Goal: Task Accomplishment & Management: Manage account settings

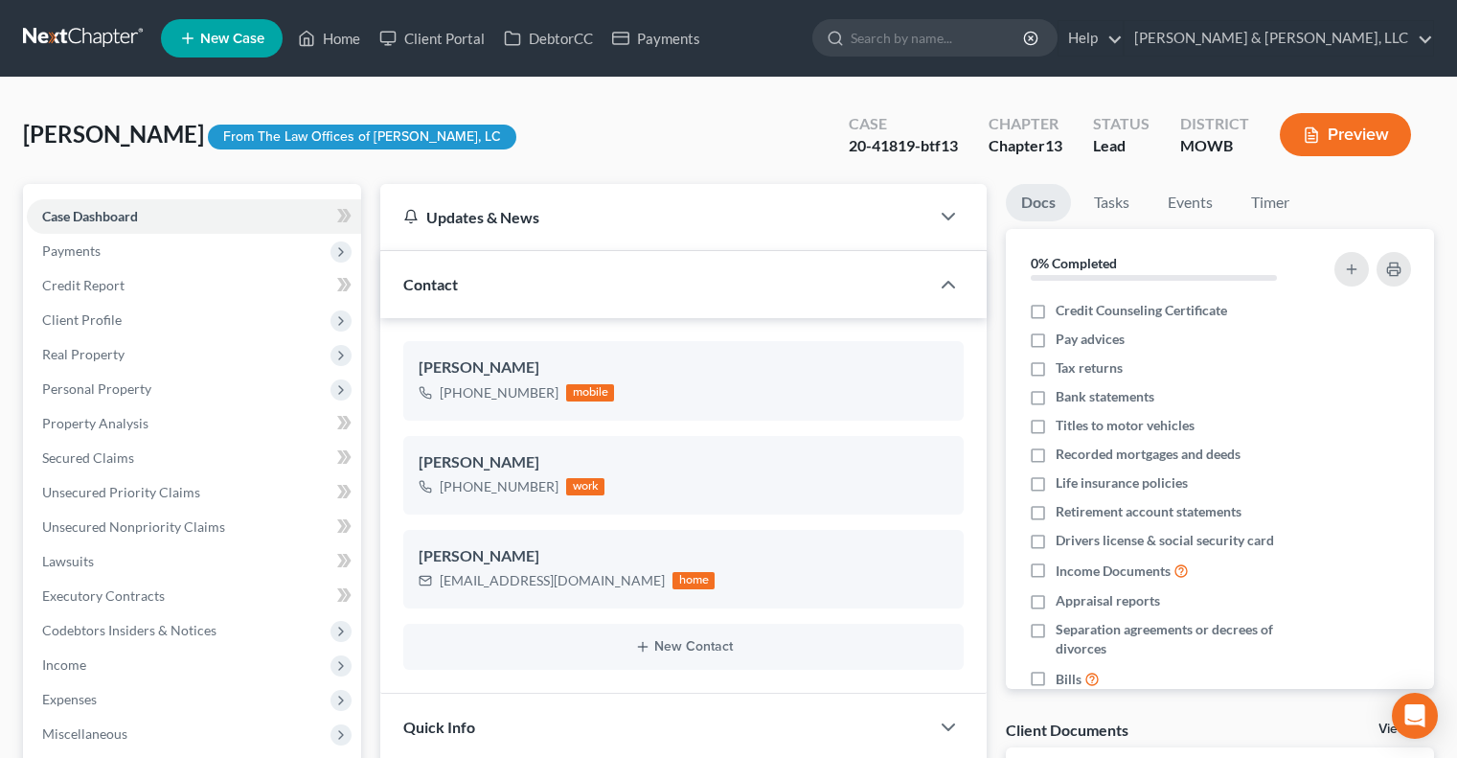
select select "0"
click at [356, 37] on link "Home" at bounding box center [328, 38] width 81 height 34
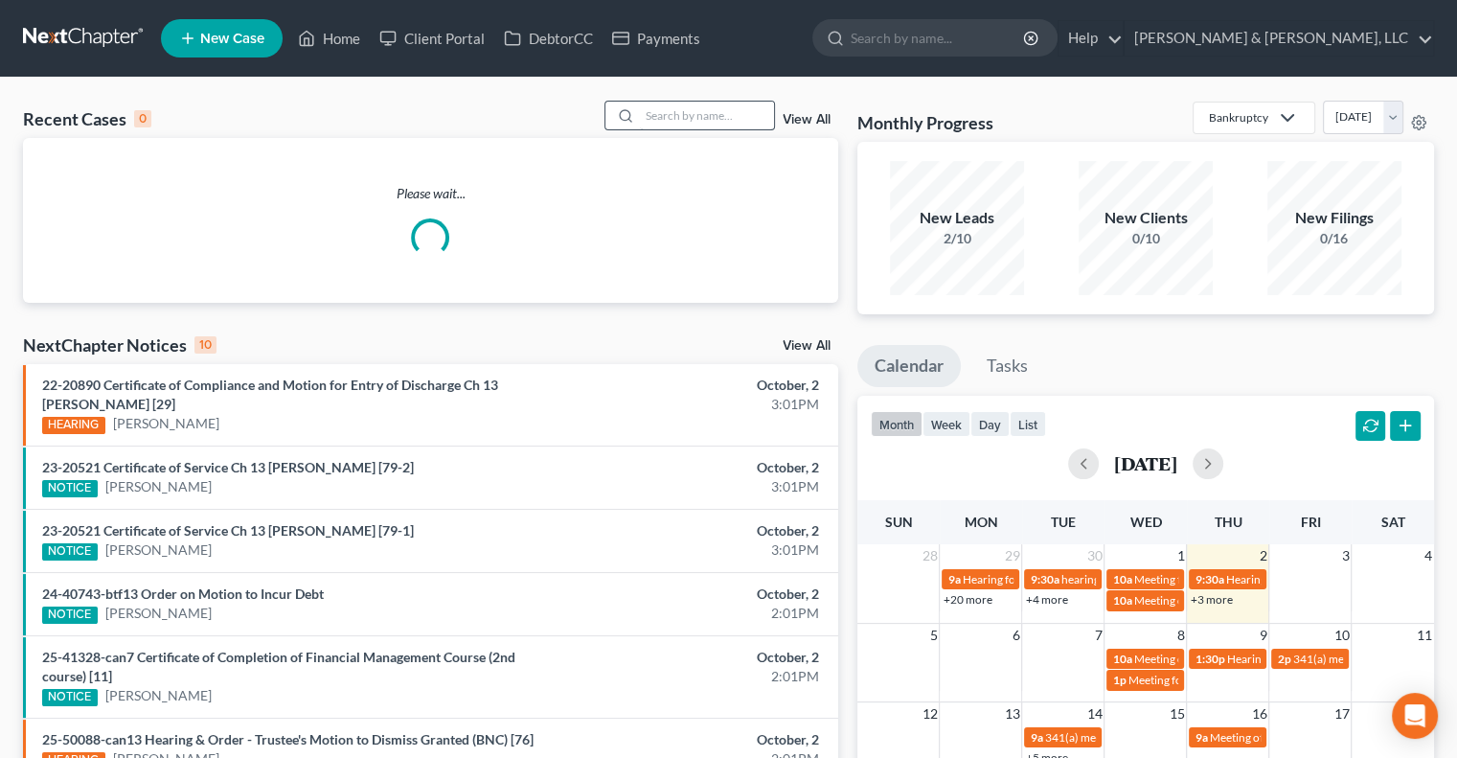
click at [710, 105] on div "Recent Cases 0 View All Please wait... NextChapter Notices 10 View All 22-20890…" at bounding box center [728, 582] width 1457 height 1009
click at [712, 115] on input "search" at bounding box center [707, 116] width 134 height 28
click at [698, 124] on input "search" at bounding box center [707, 116] width 134 height 28
type input "[PERSON_NAME]"
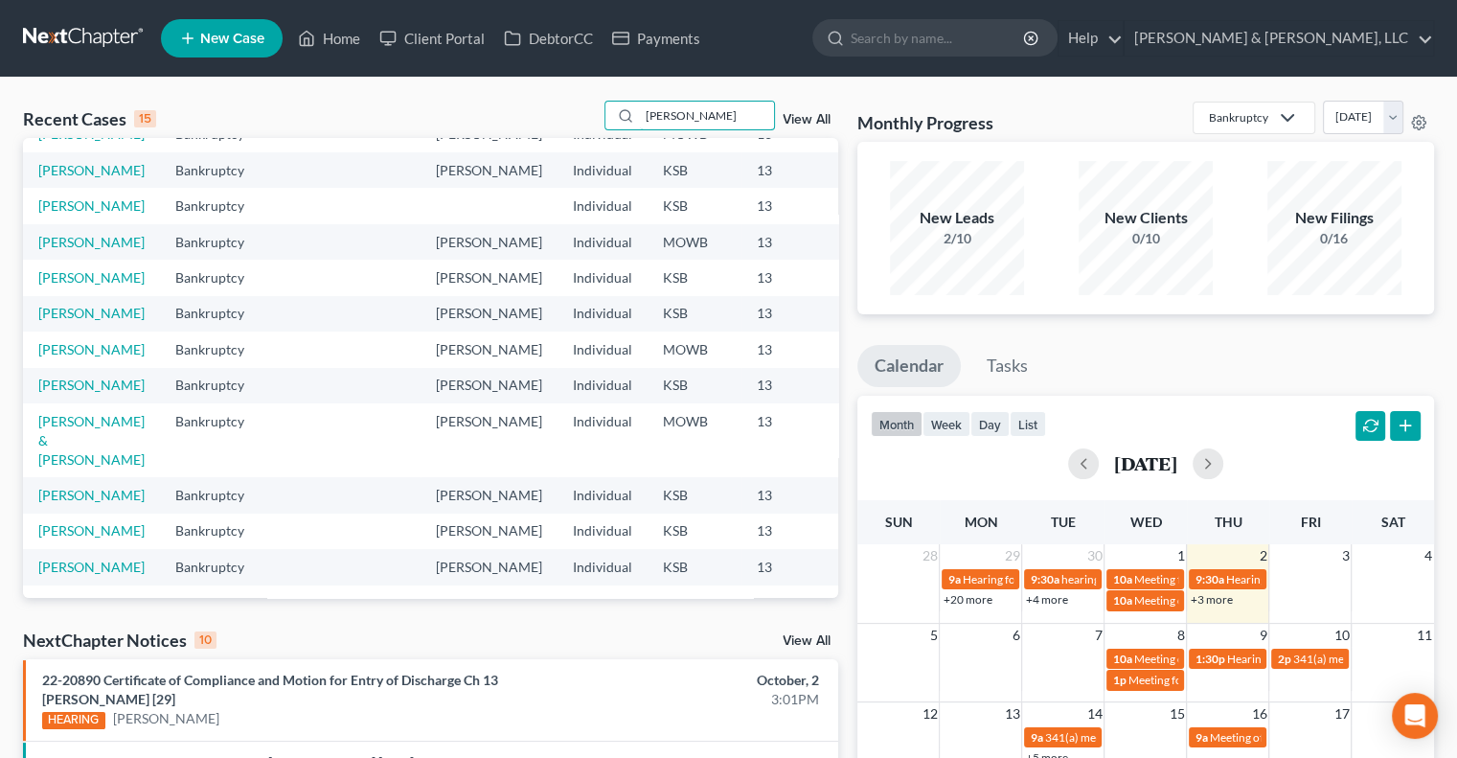
scroll to position [192, 0]
click at [59, 248] on link "[PERSON_NAME]" at bounding box center [91, 240] width 106 height 16
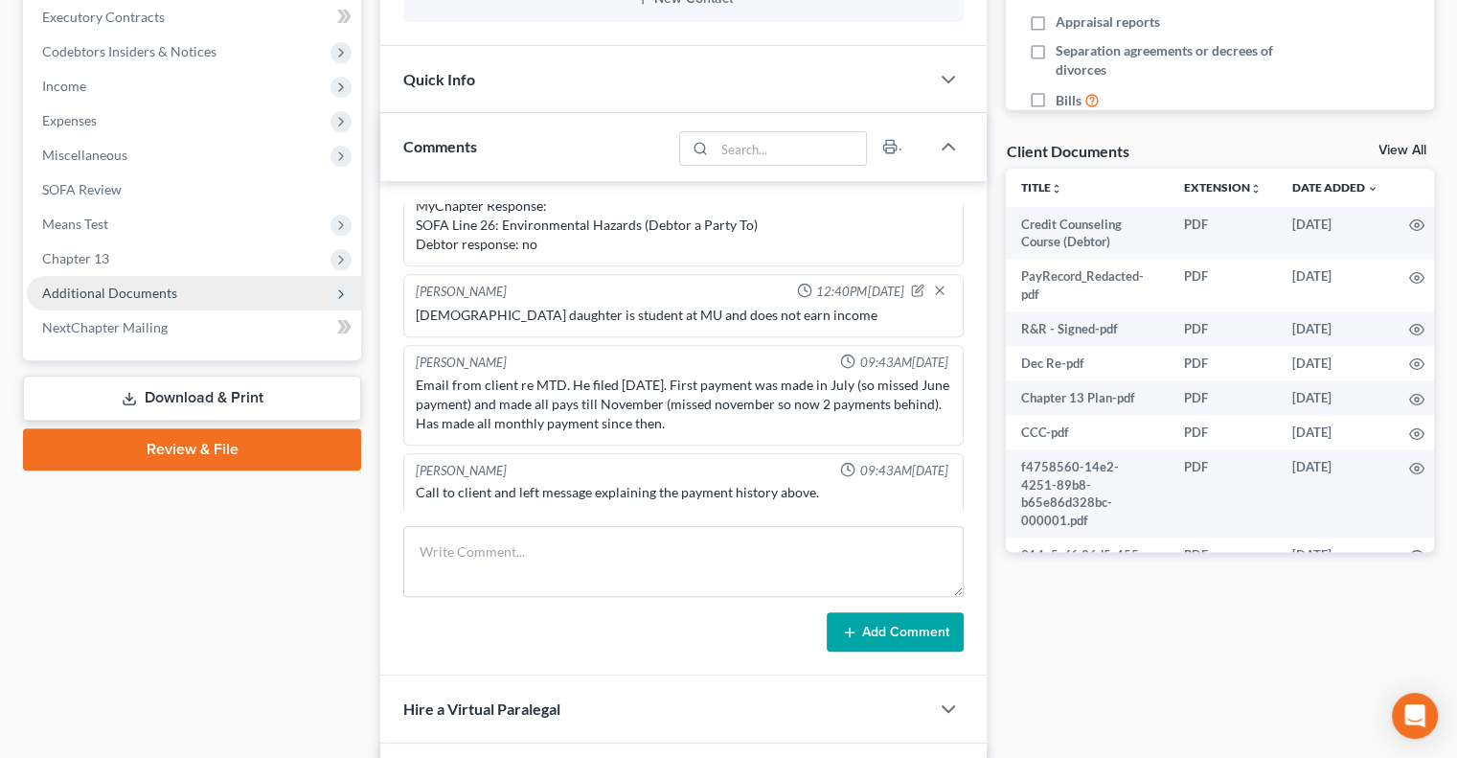
scroll to position [575, 0]
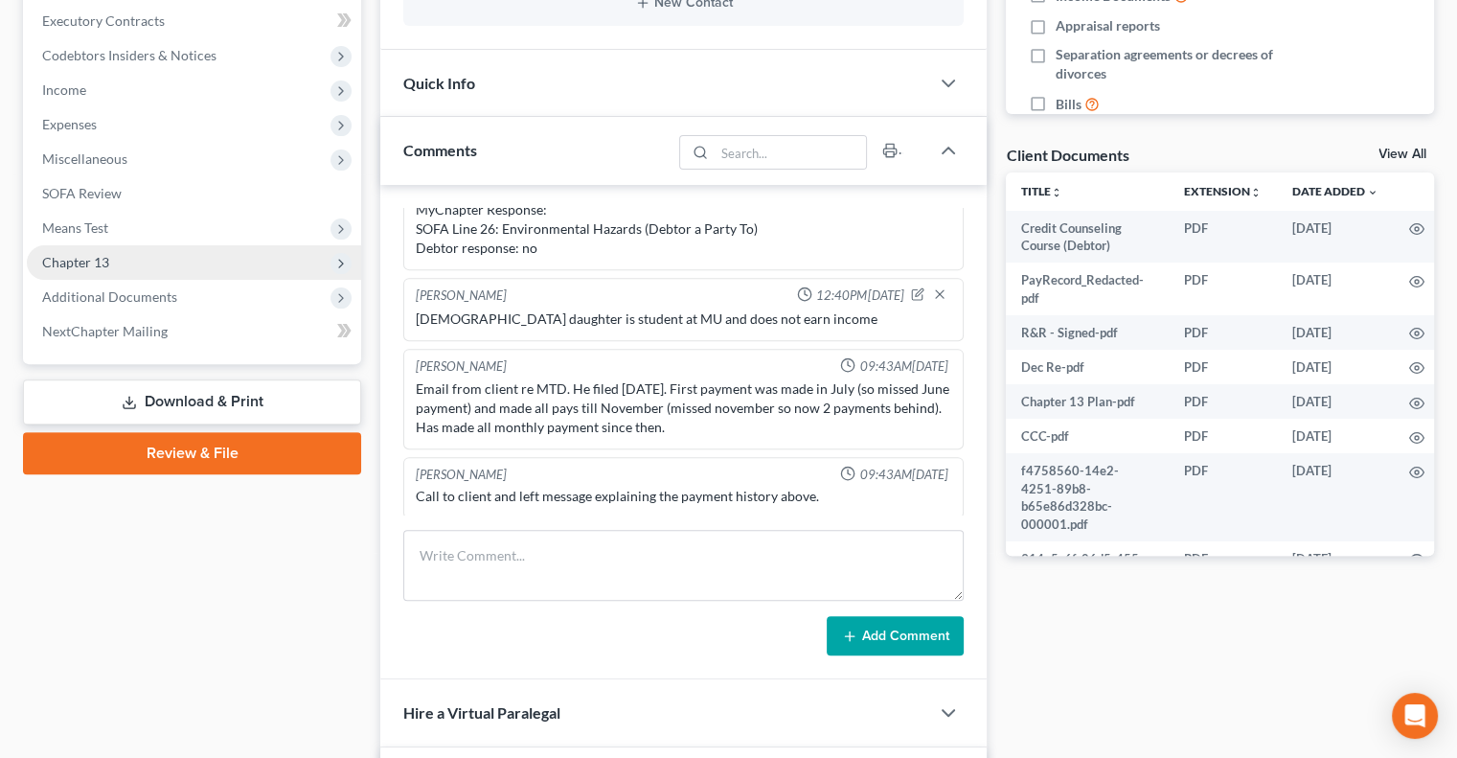
click at [60, 260] on span "Chapter 13" at bounding box center [75, 262] width 67 height 16
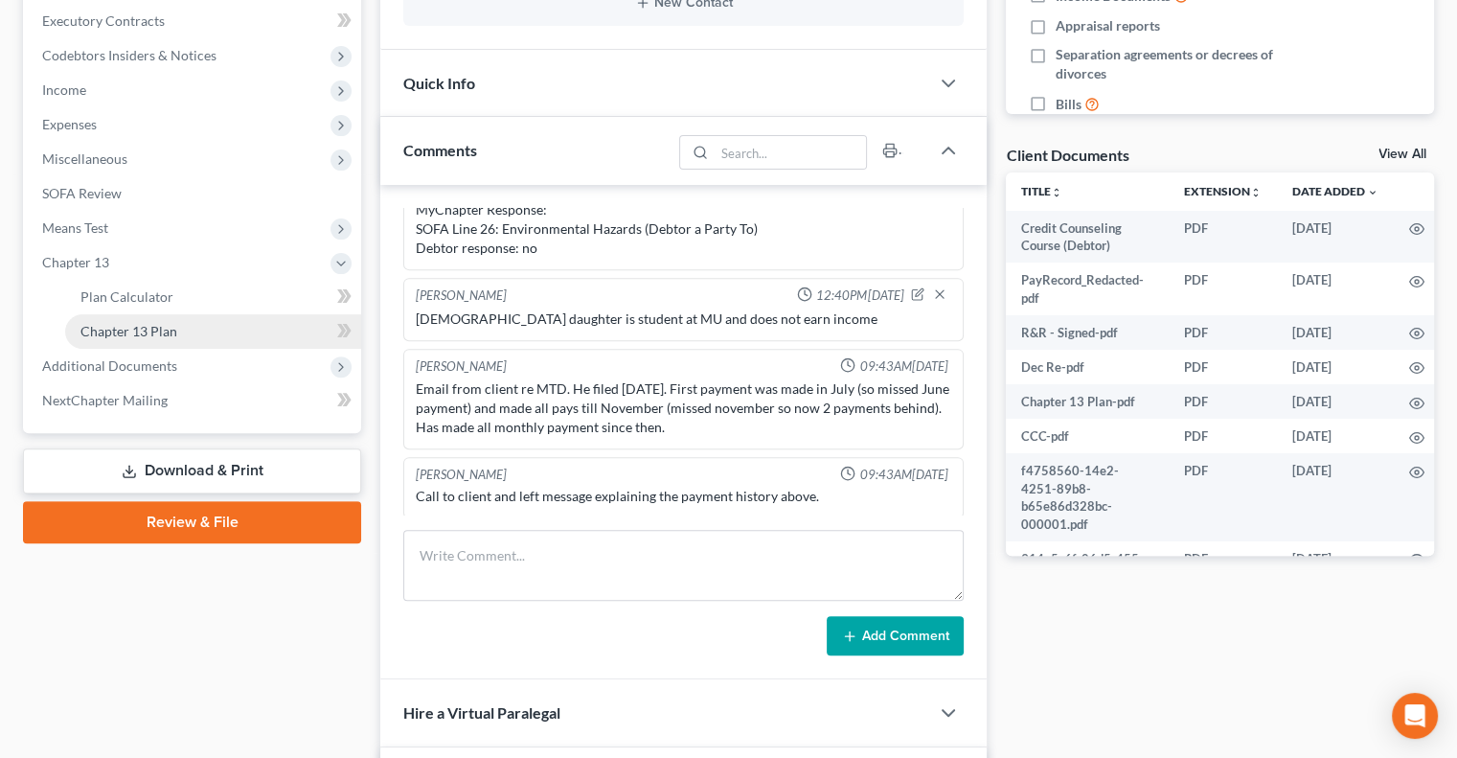
click at [128, 321] on link "Chapter 13 Plan" at bounding box center [213, 331] width 296 height 34
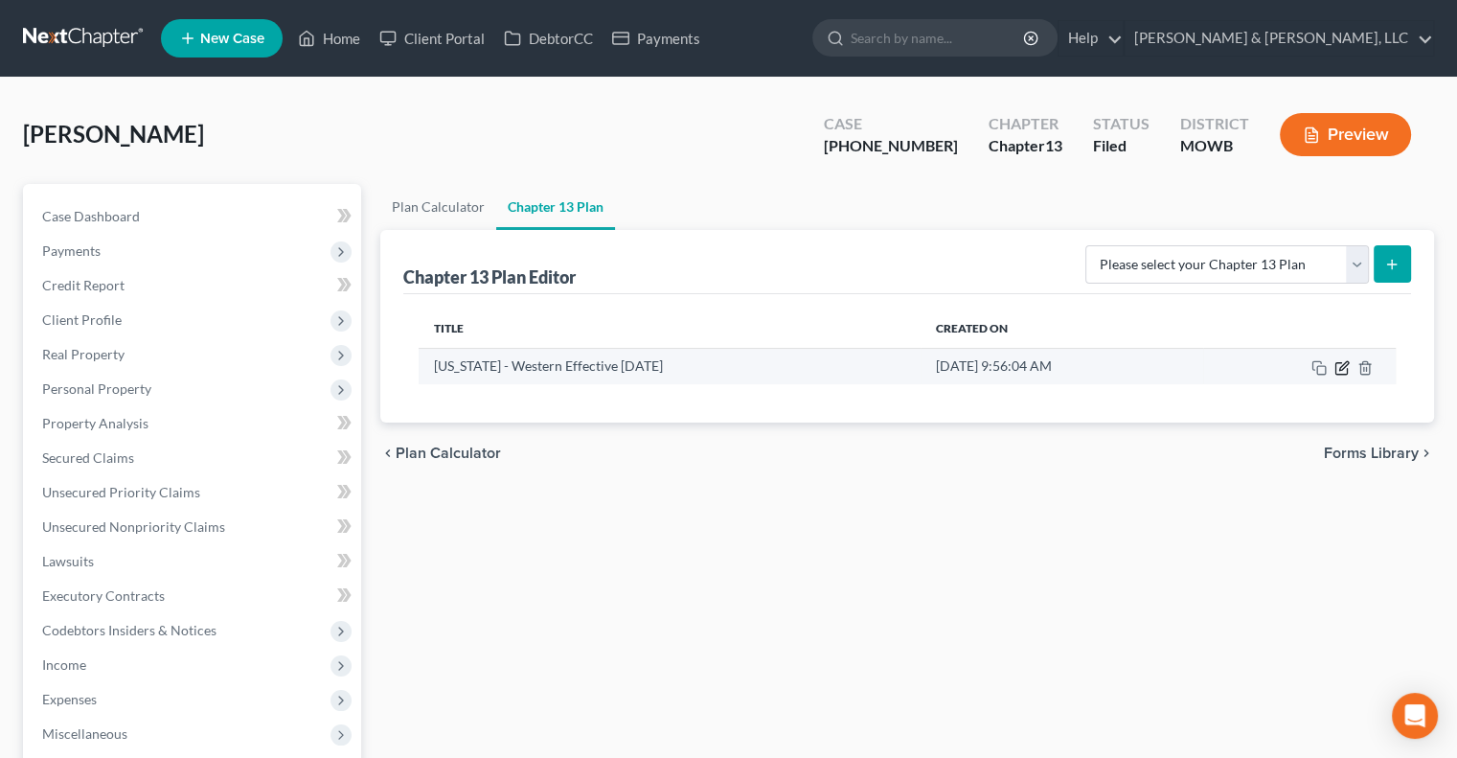
click at [1343, 366] on icon "button" at bounding box center [1343, 365] width 9 height 9
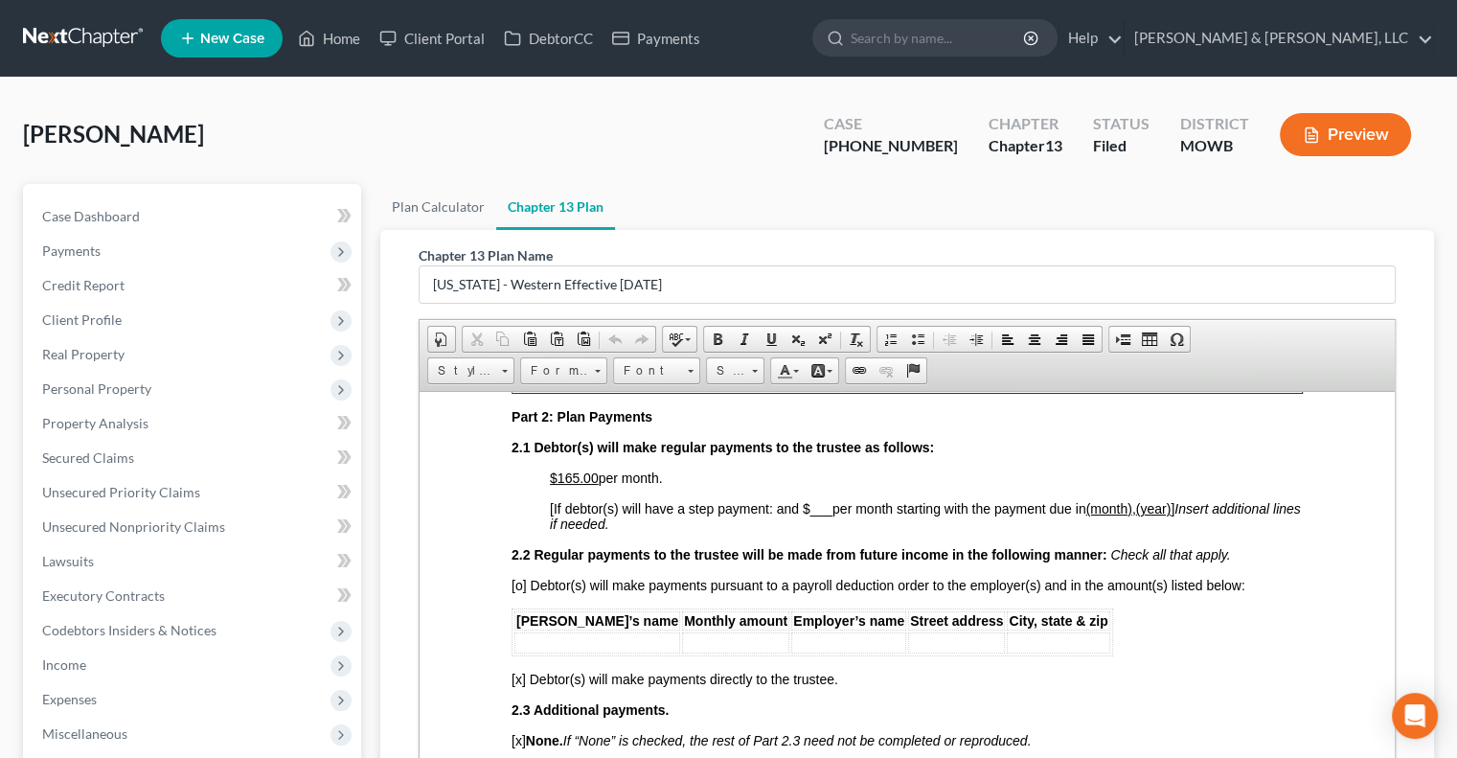
scroll to position [862, 0]
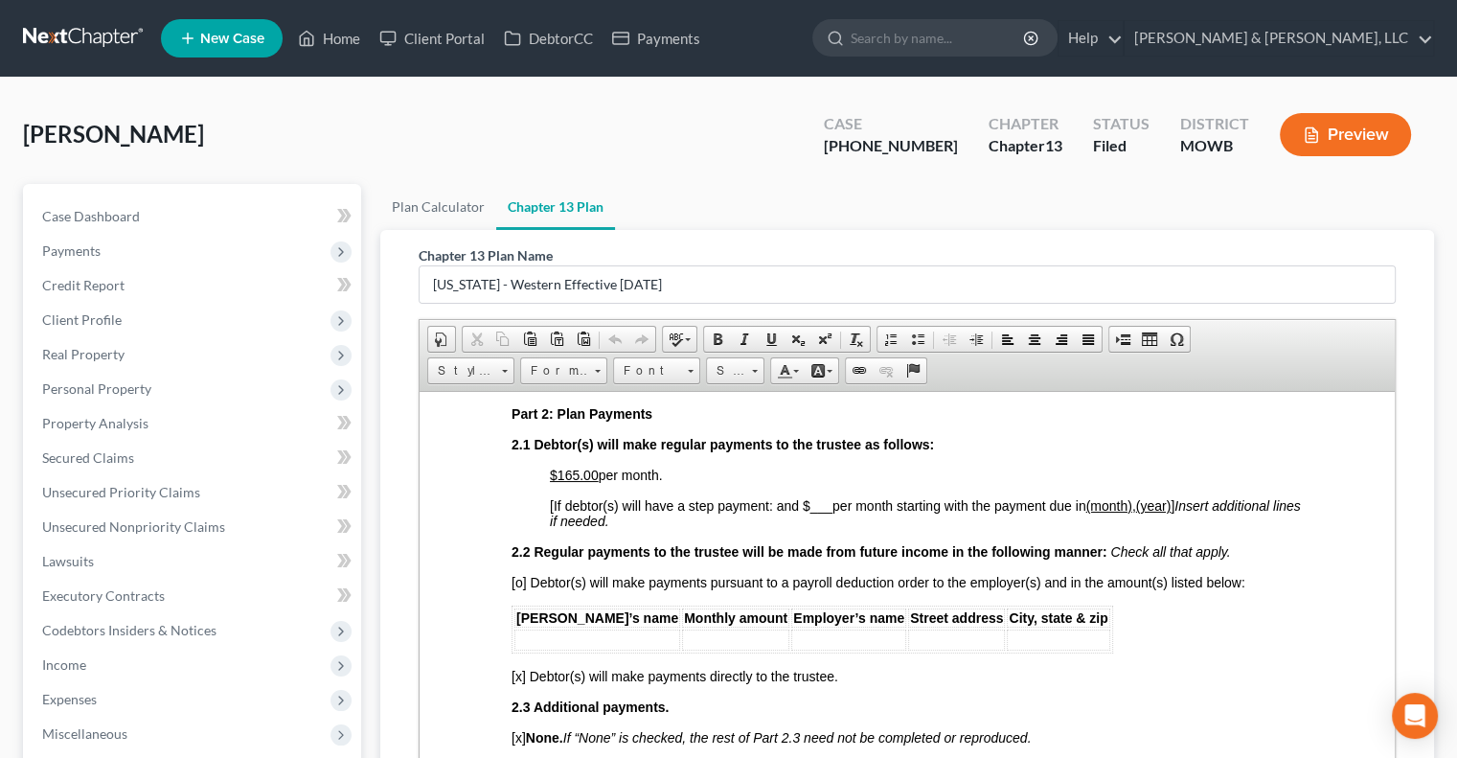
click at [556, 150] on div "[PERSON_NAME] Upgraded Case [PHONE_NUMBER] Chapter Chapter 13 Status Filed Dist…" at bounding box center [728, 142] width 1411 height 83
click at [102, 221] on span "Case Dashboard" at bounding box center [91, 216] width 98 height 16
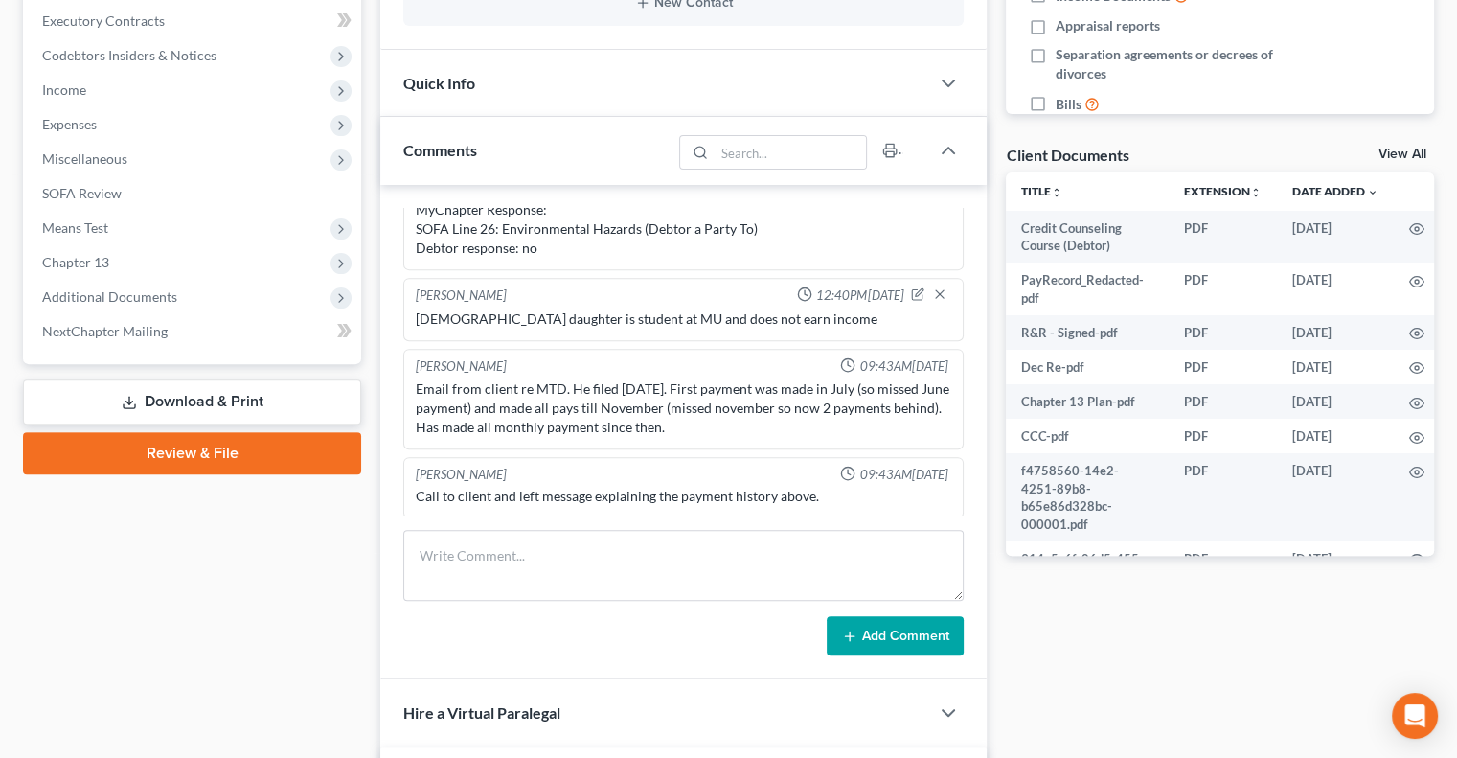
scroll to position [3154, 0]
click at [92, 302] on span "Additional Documents" at bounding box center [109, 296] width 135 height 16
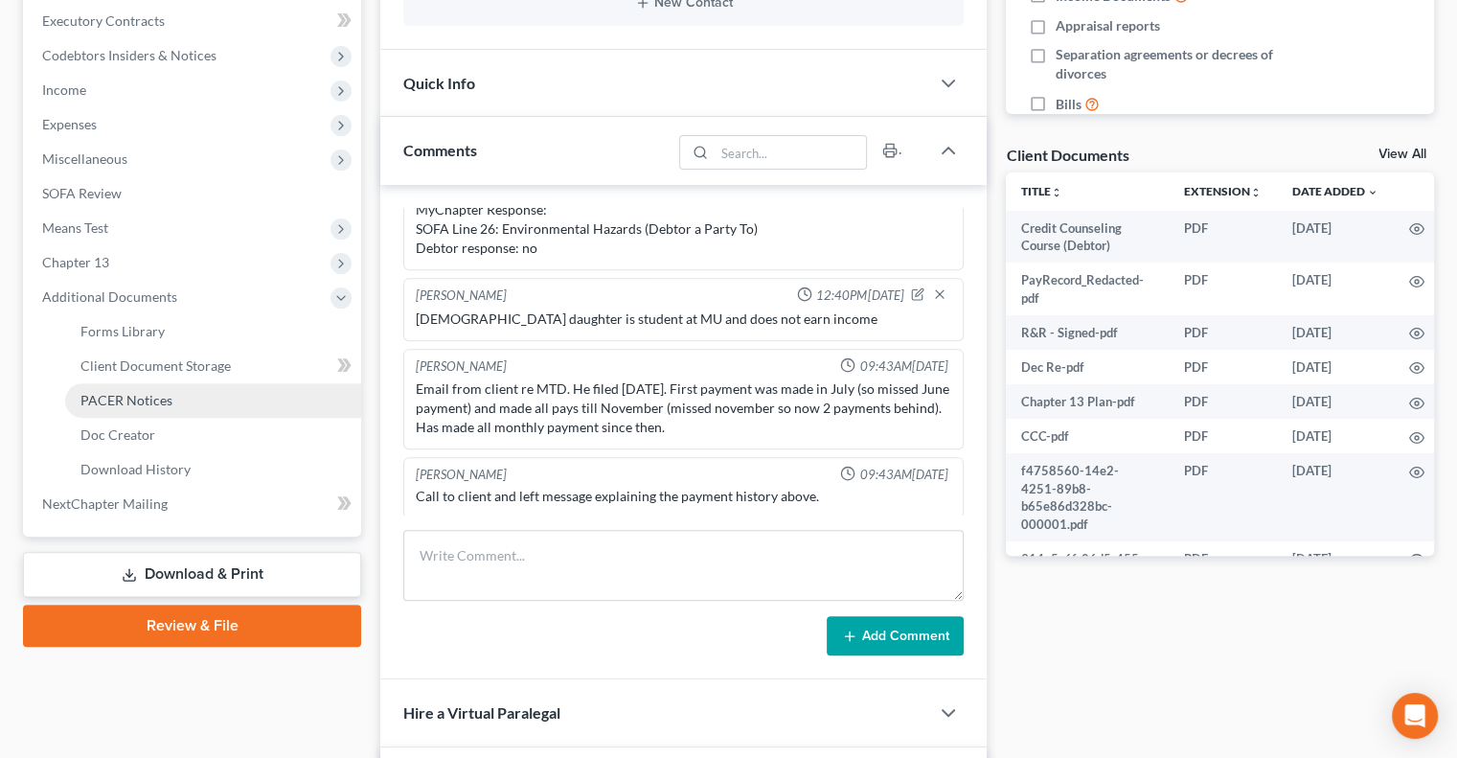
click at [100, 402] on span "PACER Notices" at bounding box center [126, 400] width 92 height 16
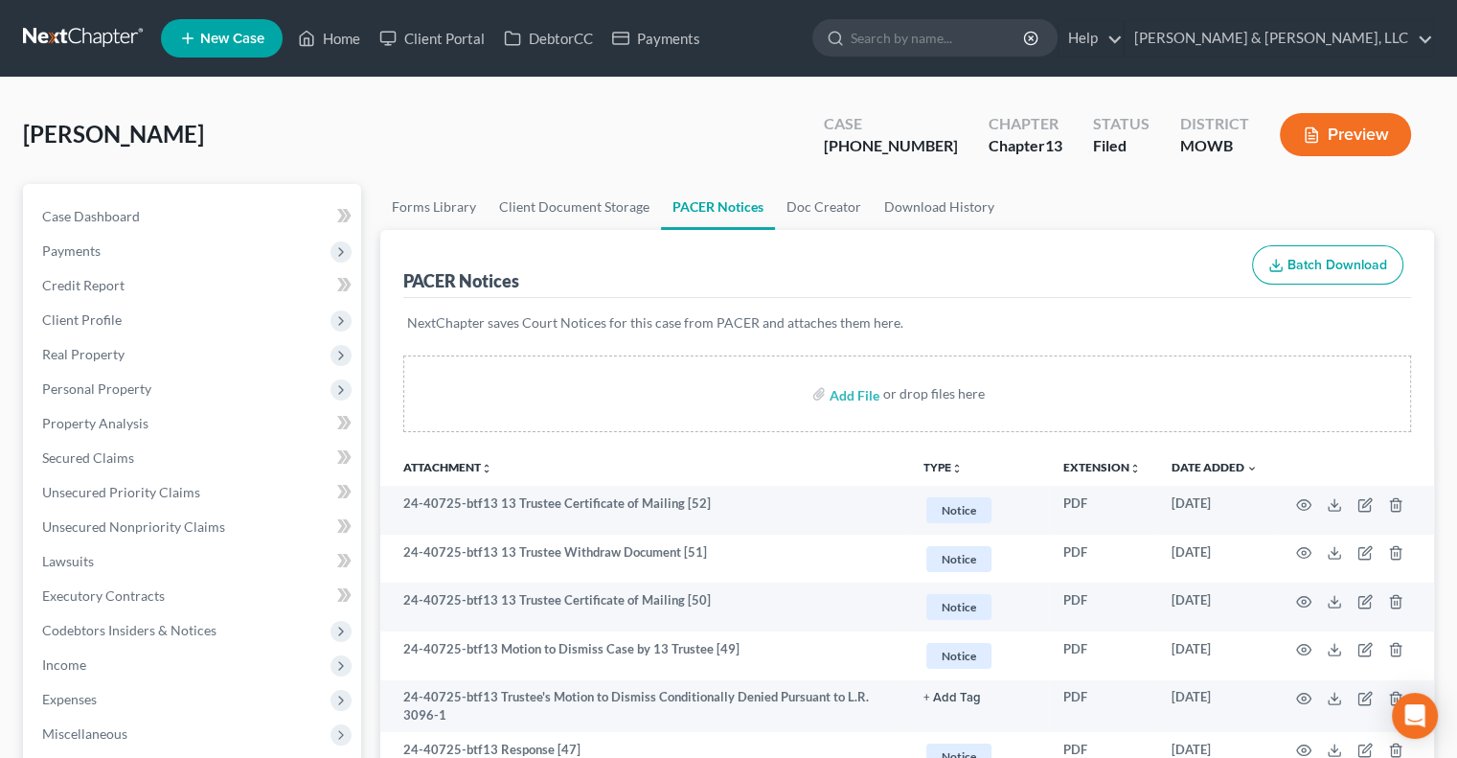
scroll to position [383, 0]
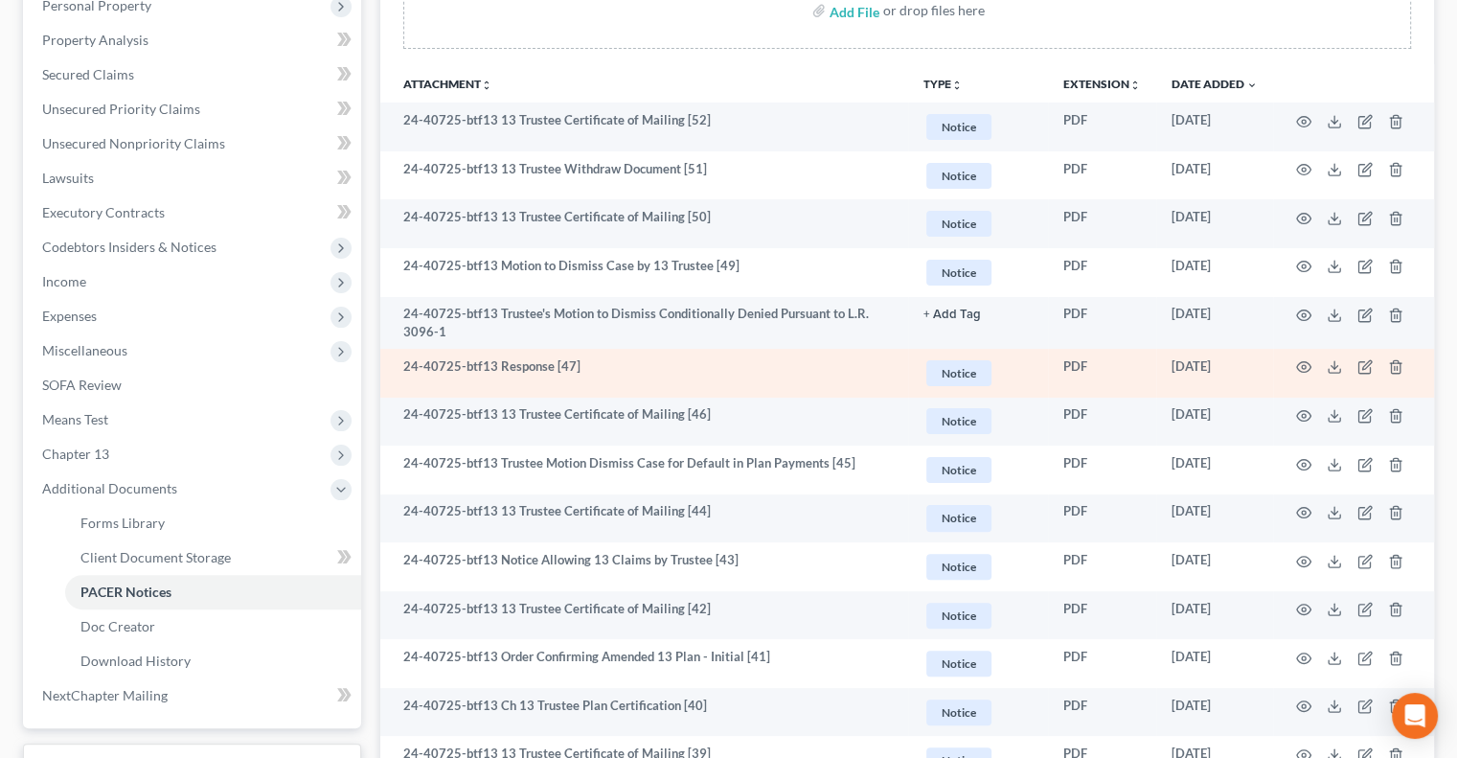
click at [1282, 359] on td at bounding box center [1353, 373] width 161 height 49
click at [1302, 370] on icon "button" at bounding box center [1303, 366] width 15 height 15
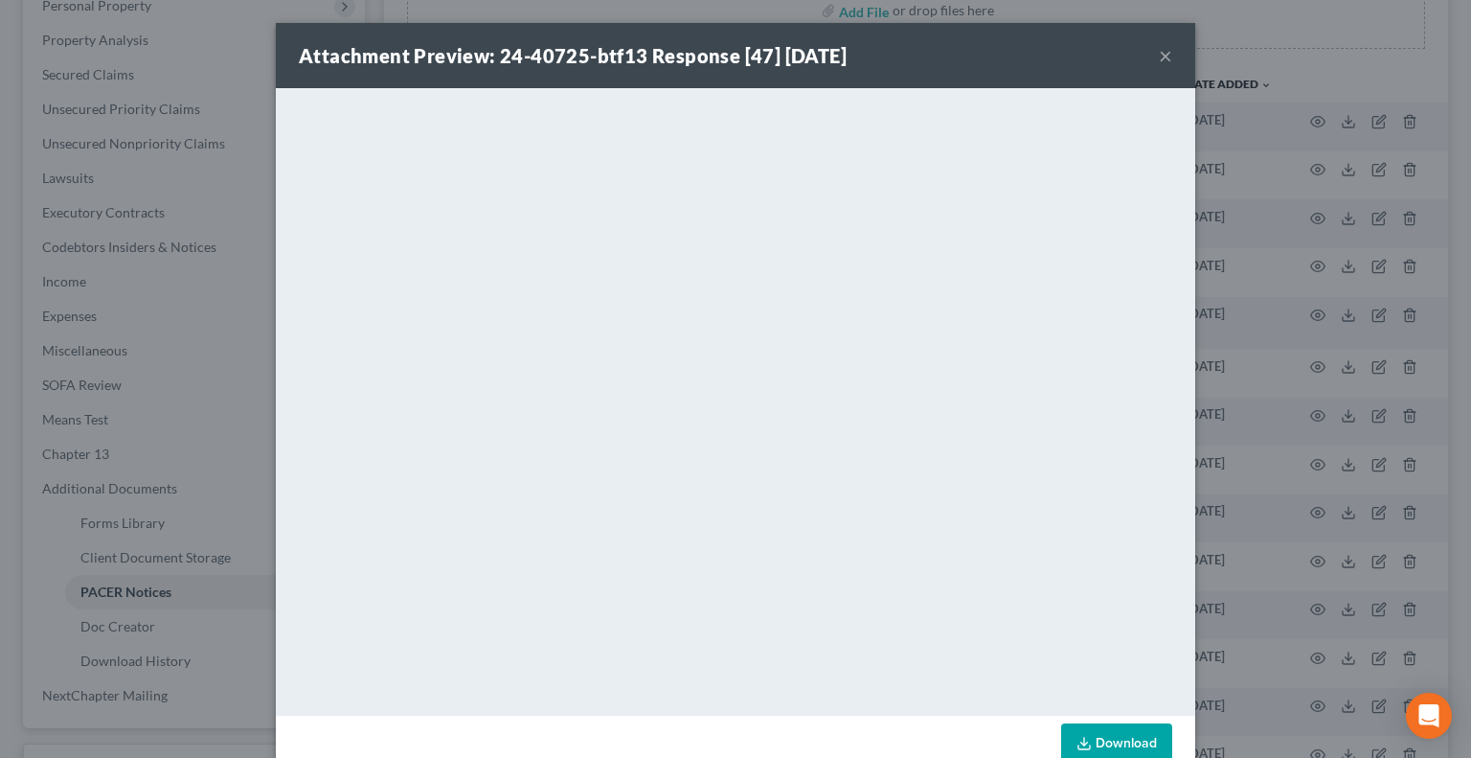
click at [1159, 60] on button "×" at bounding box center [1165, 55] width 13 height 23
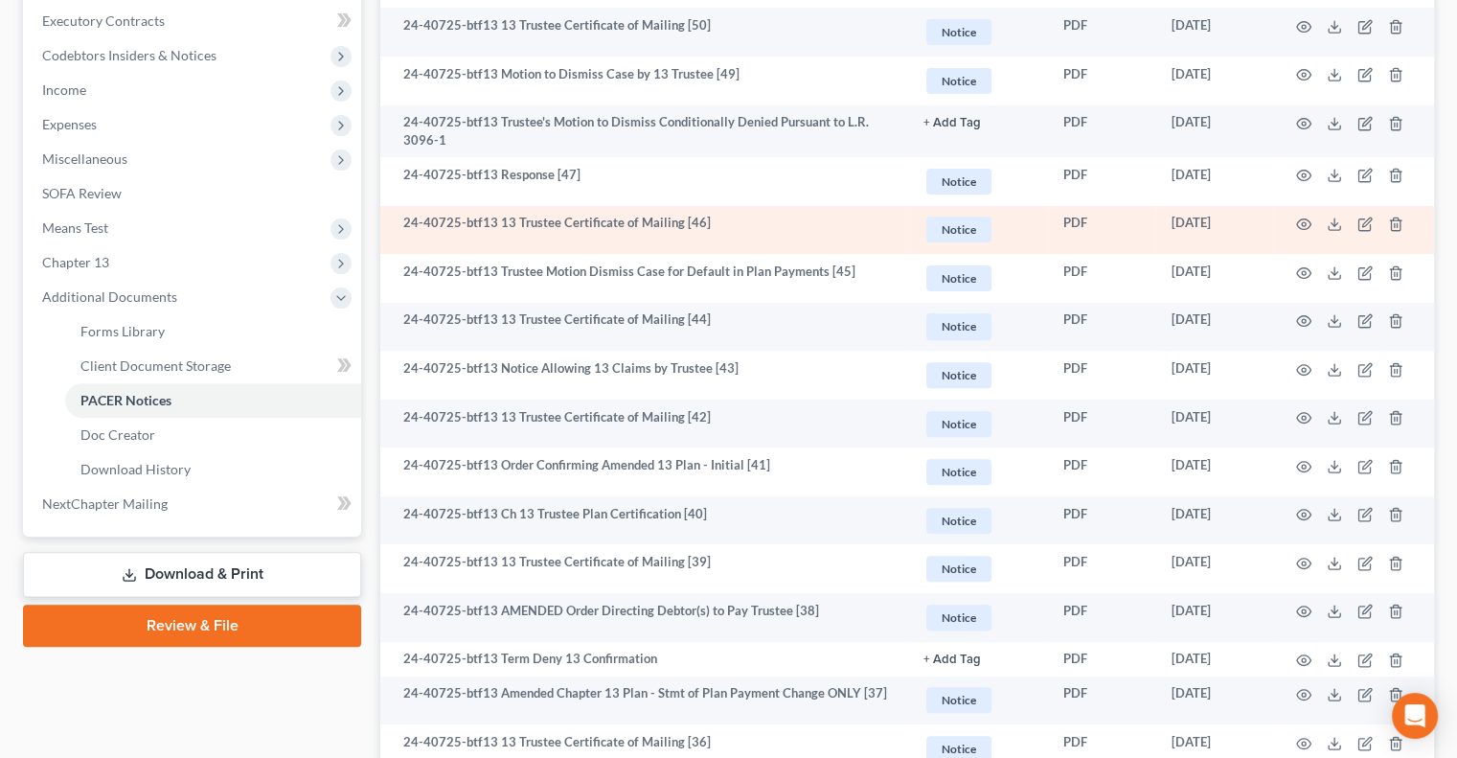
scroll to position [670, 0]
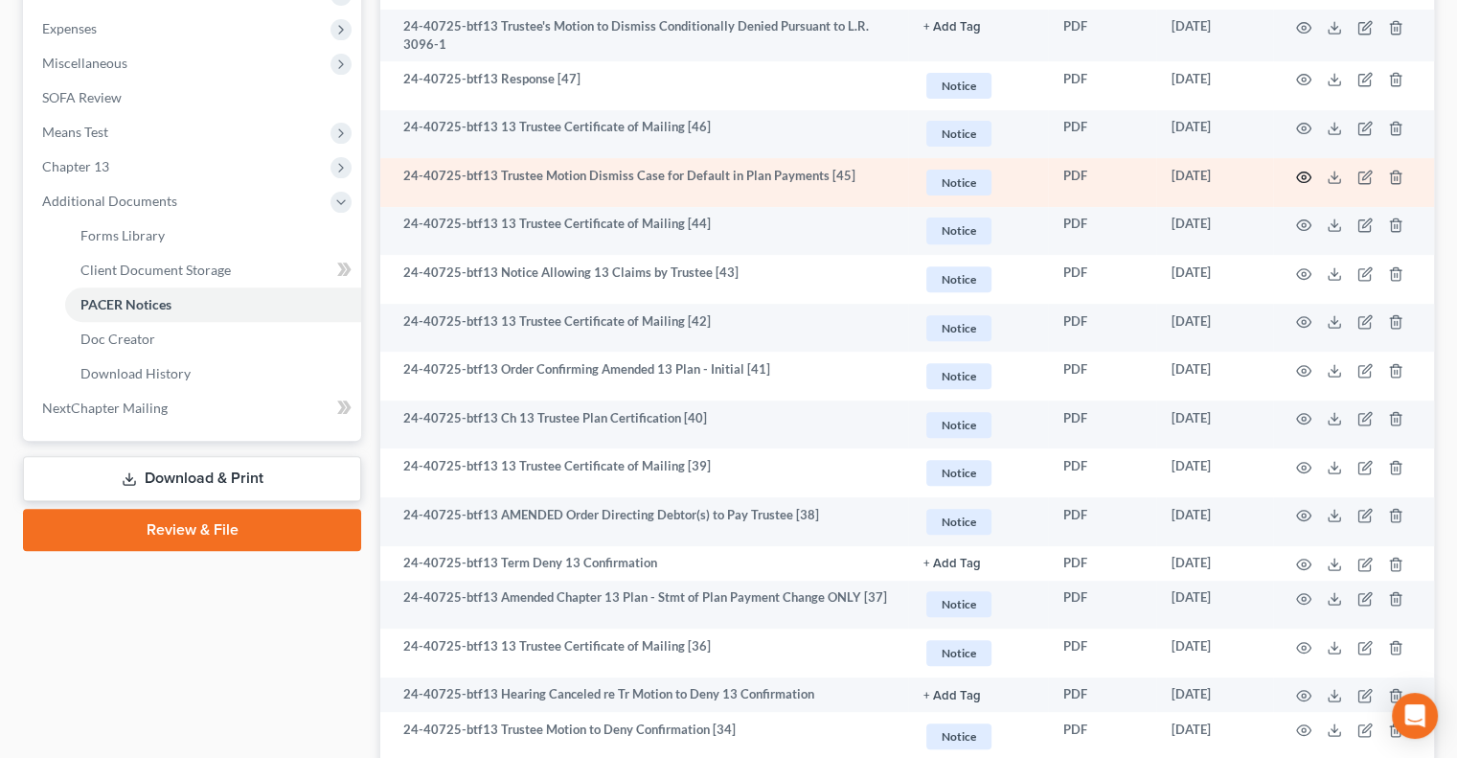
click at [1300, 180] on icon "button" at bounding box center [1304, 176] width 14 height 11
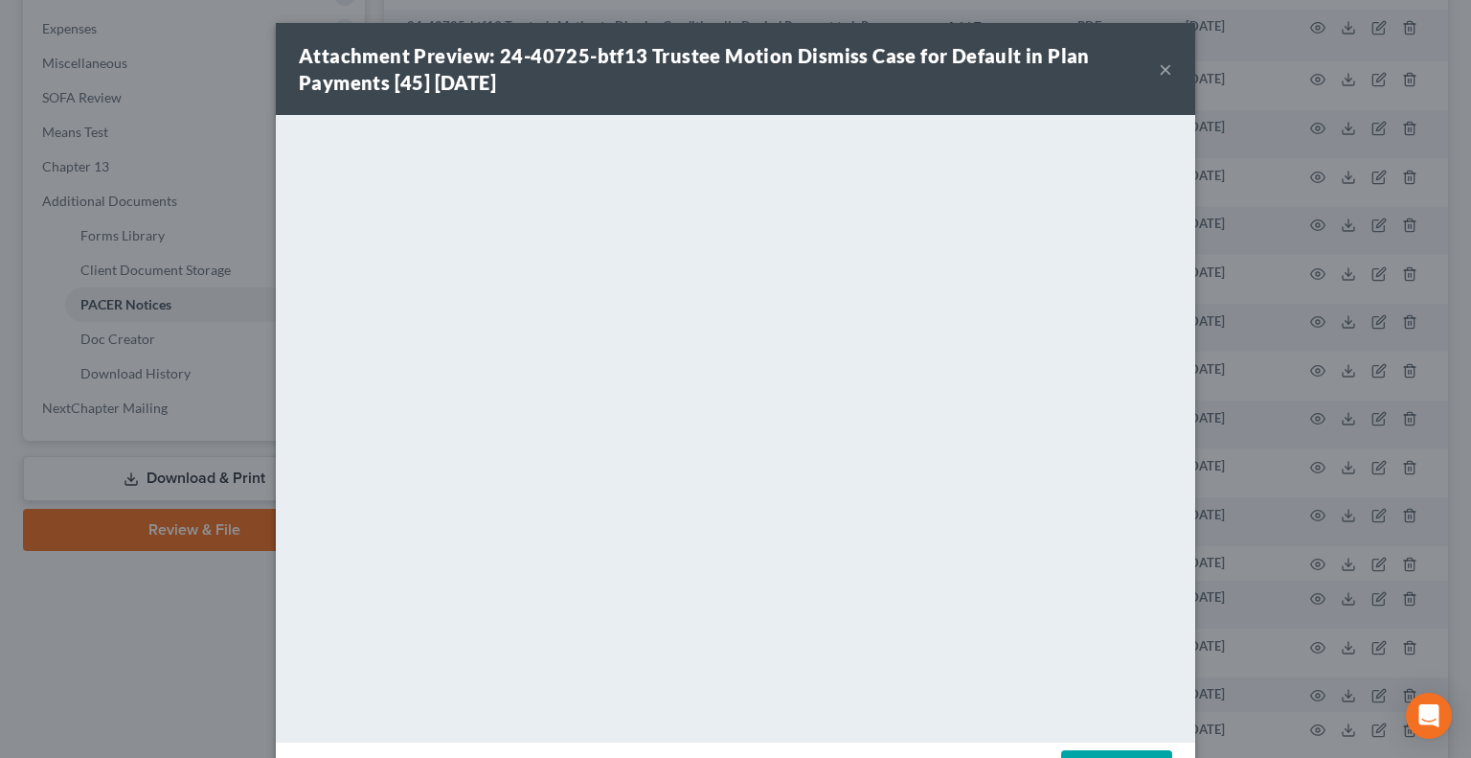
click at [1159, 72] on button "×" at bounding box center [1165, 68] width 13 height 23
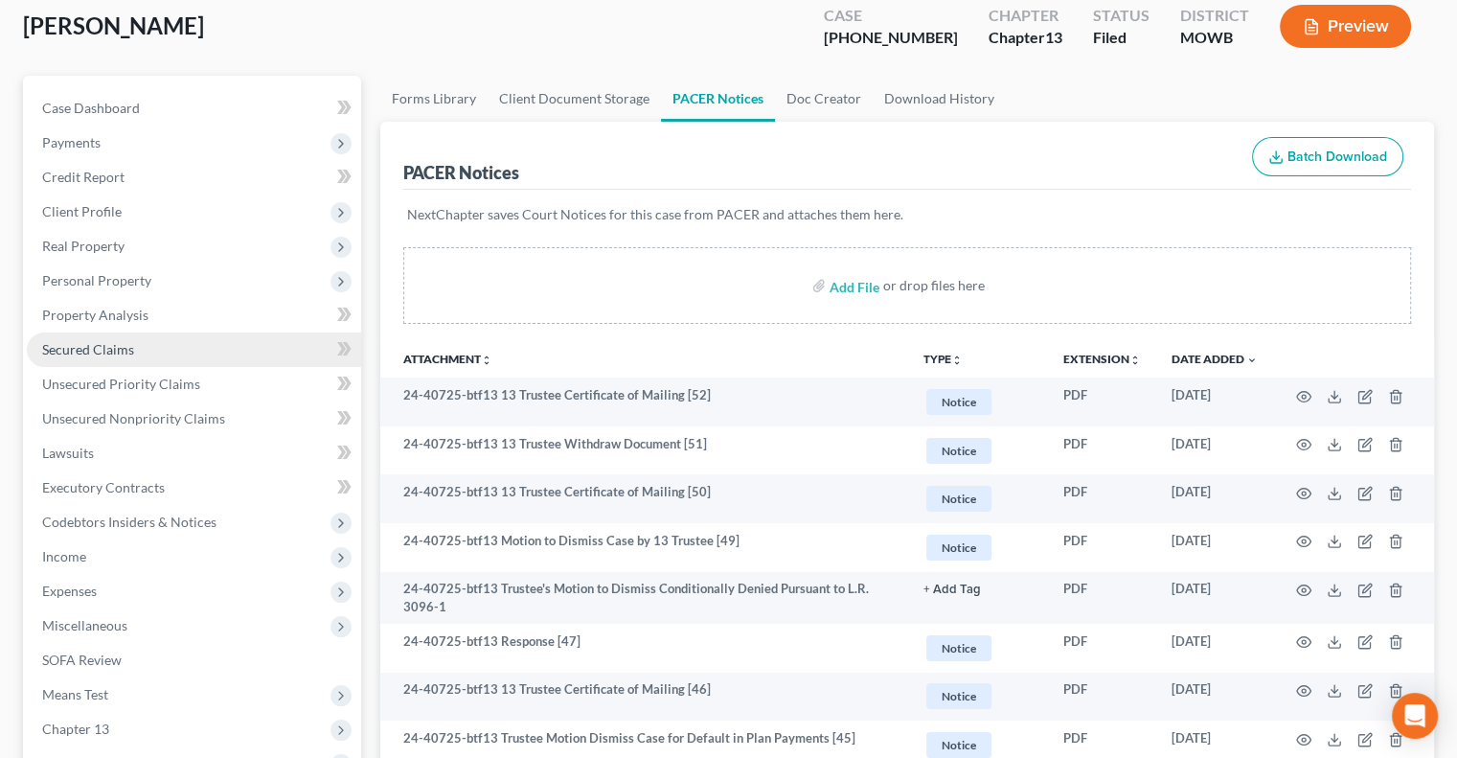
scroll to position [96, 0]
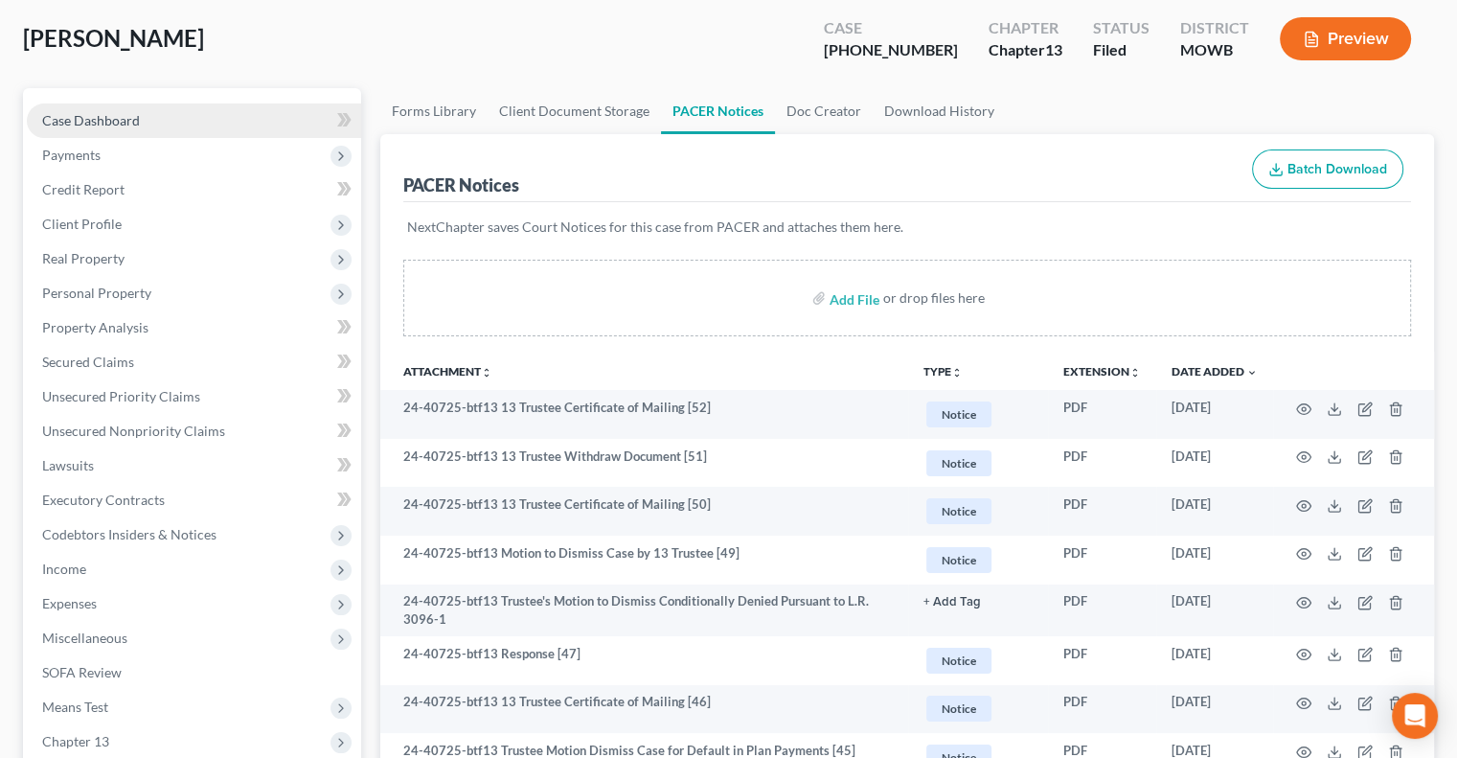
click at [118, 115] on span "Case Dashboard" at bounding box center [91, 120] width 98 height 16
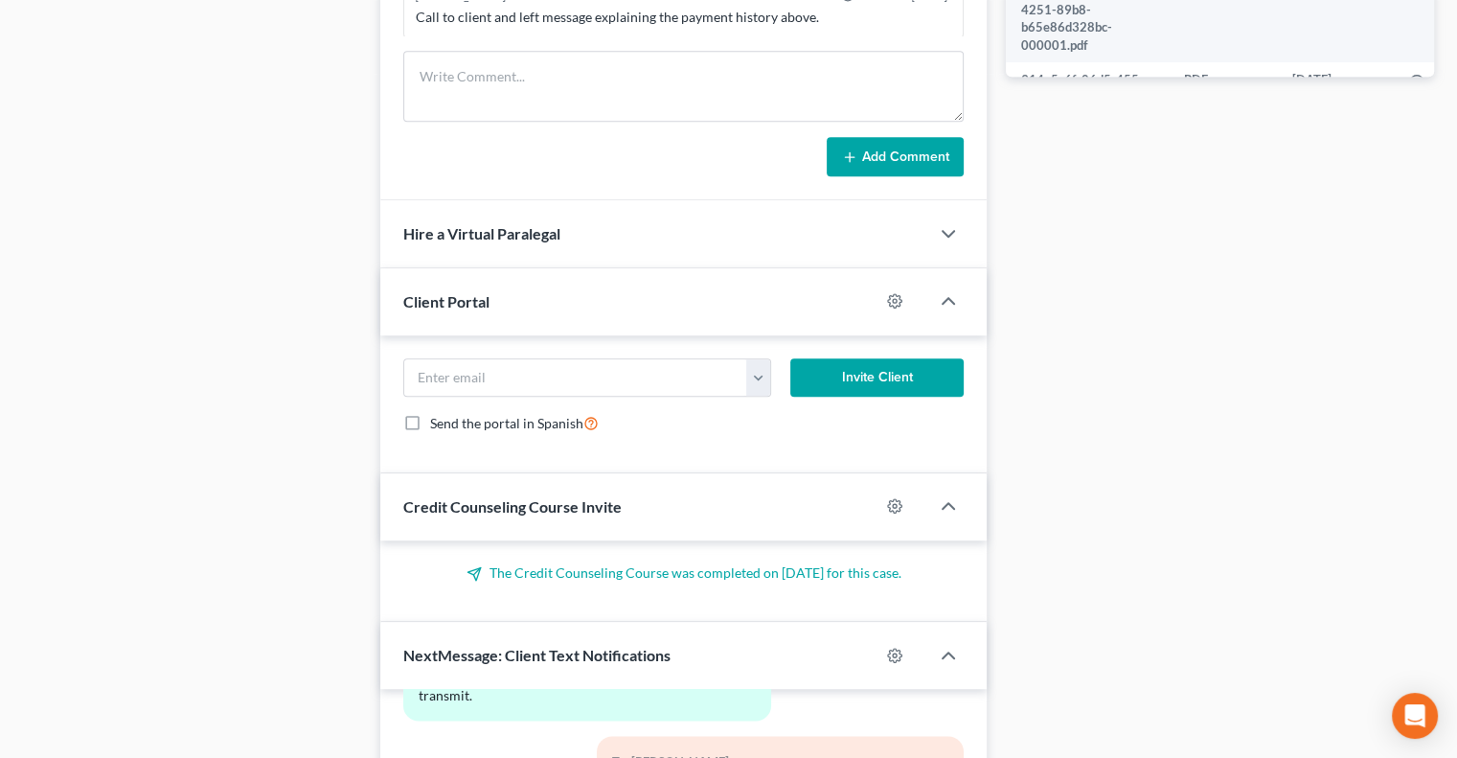
scroll to position [862, 0]
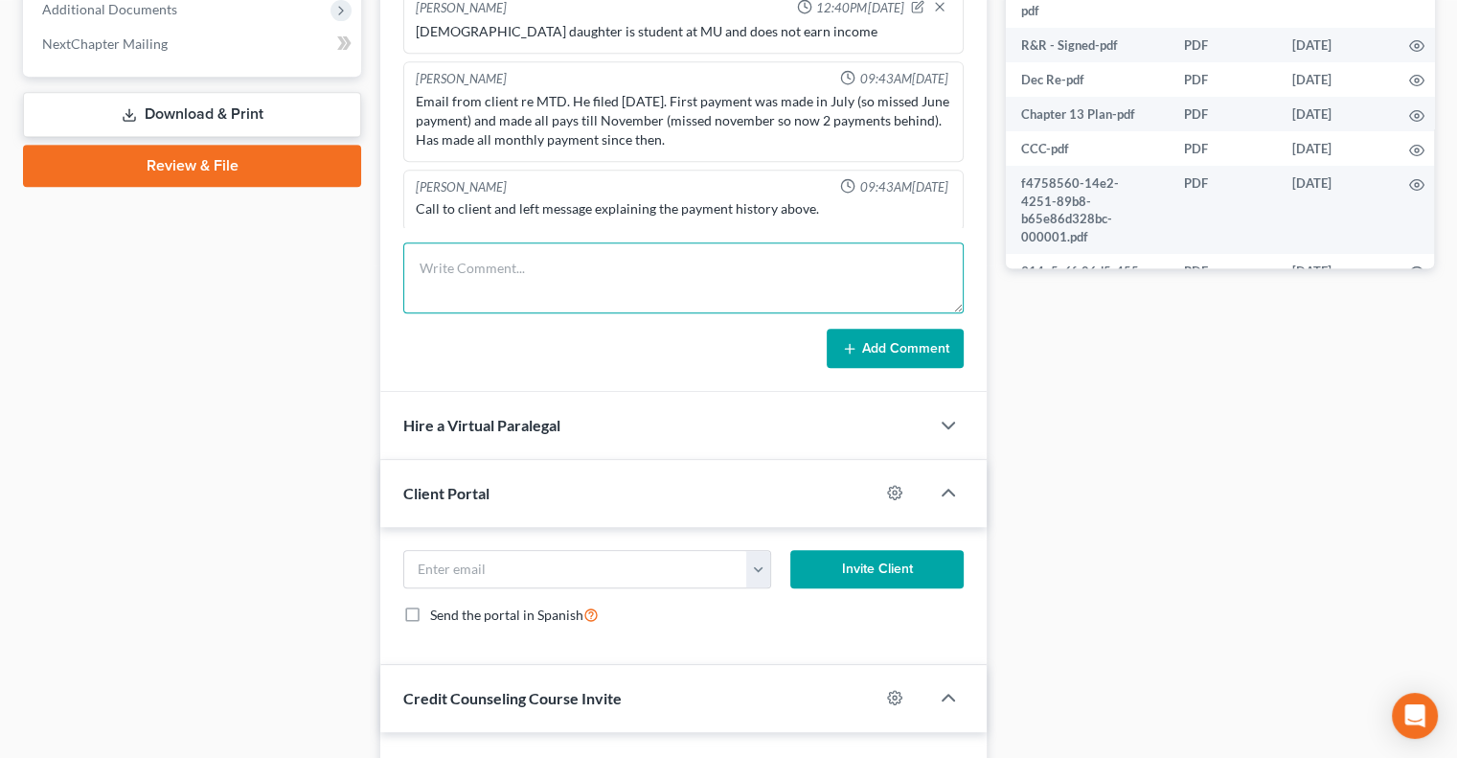
click at [776, 308] on textarea at bounding box center [683, 277] width 560 height 71
paste textarea "Docket Text: Chapter 13 Trustee's Request for Dismissal Order due to failure of…"
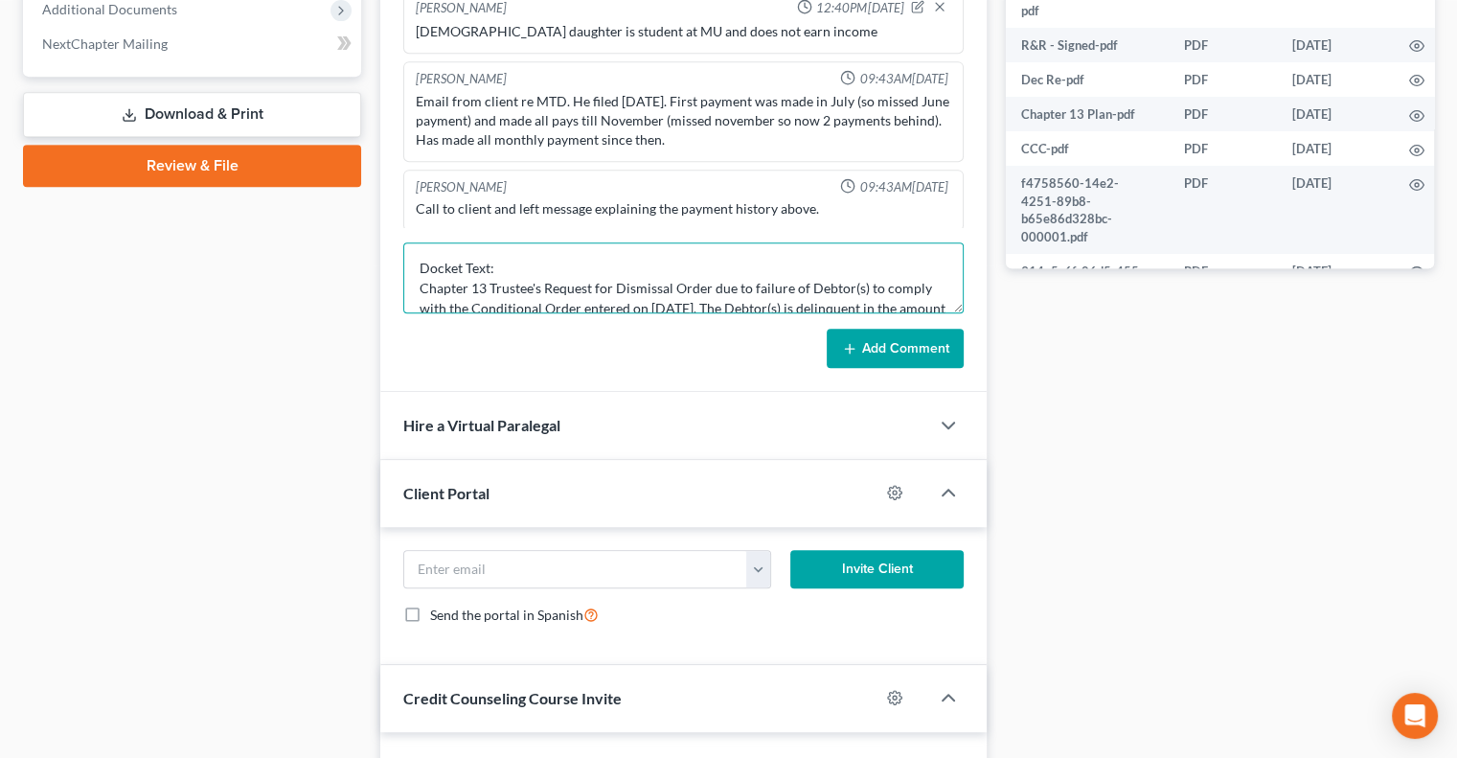
scroll to position [43, 0]
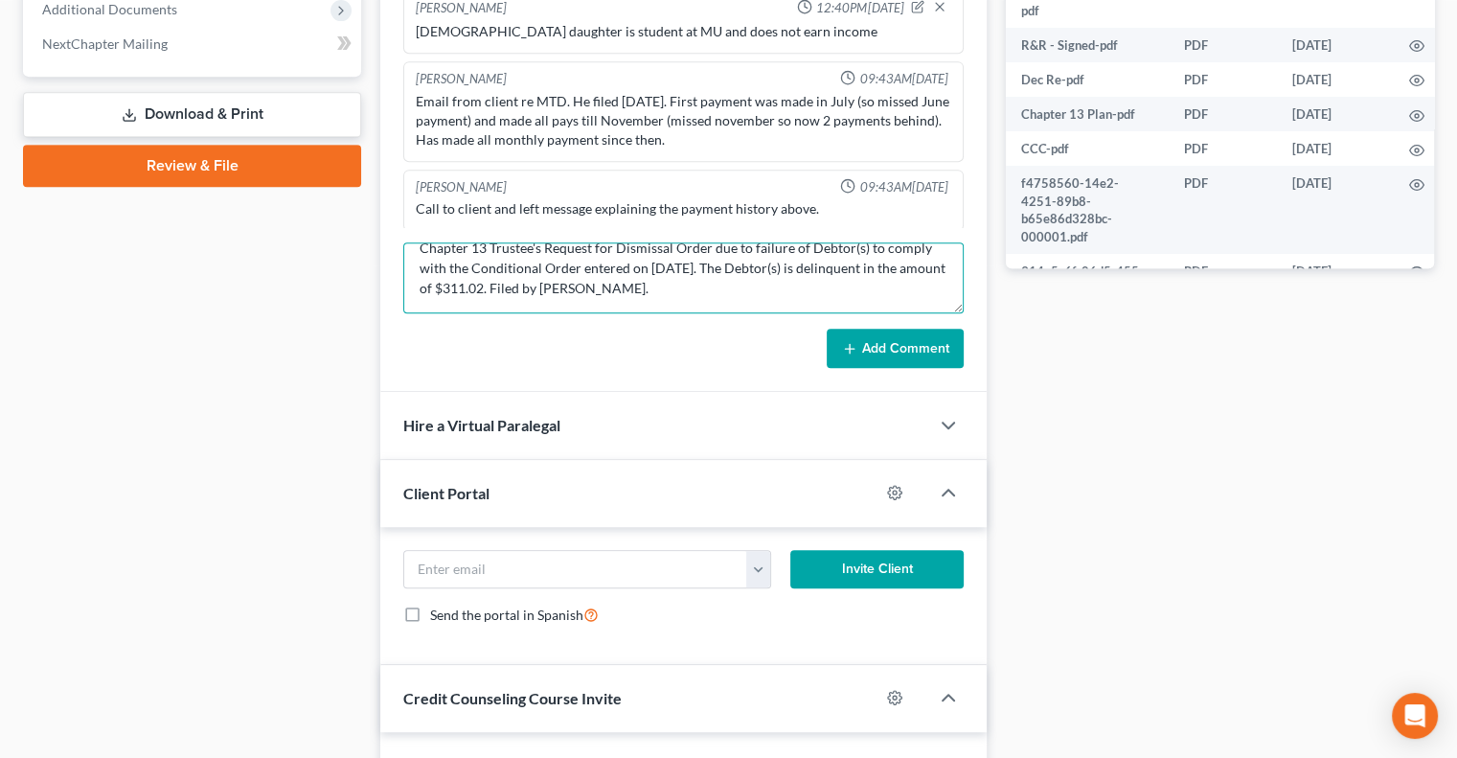
type textarea "Docket Text: Chapter 13 Trustee's Request for Dismissal Order due to failure of…"
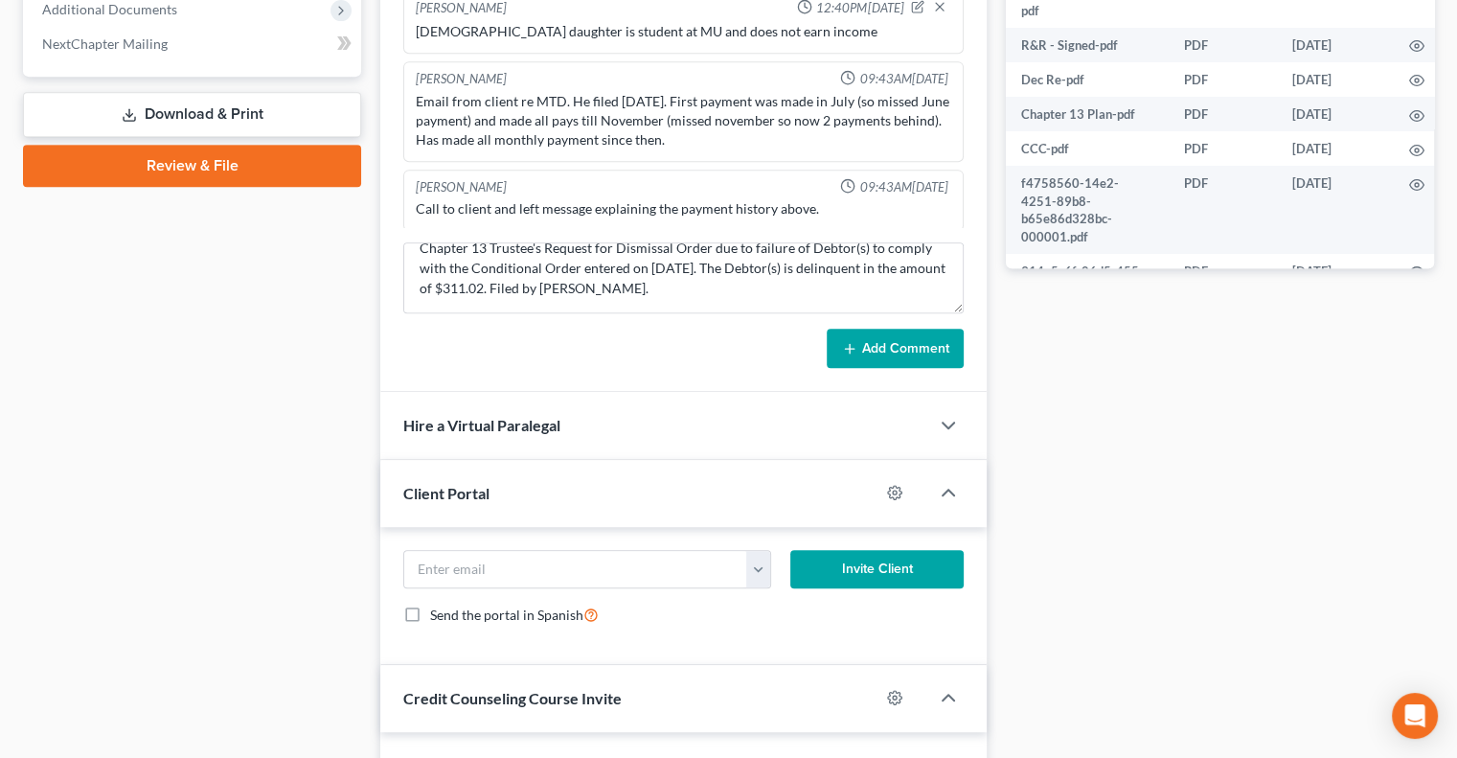
click at [909, 348] on button "Add Comment" at bounding box center [894, 348] width 137 height 40
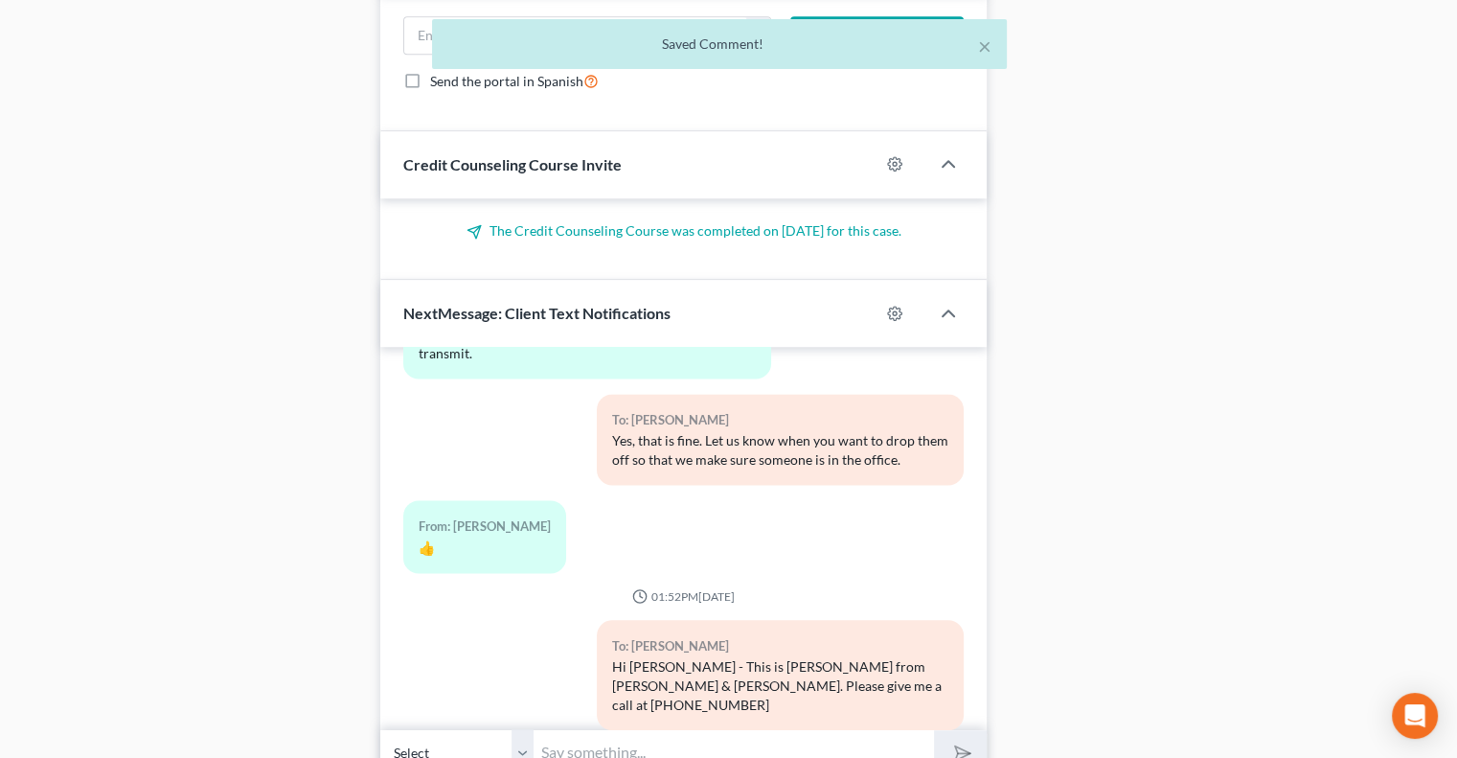
scroll to position [1482, 0]
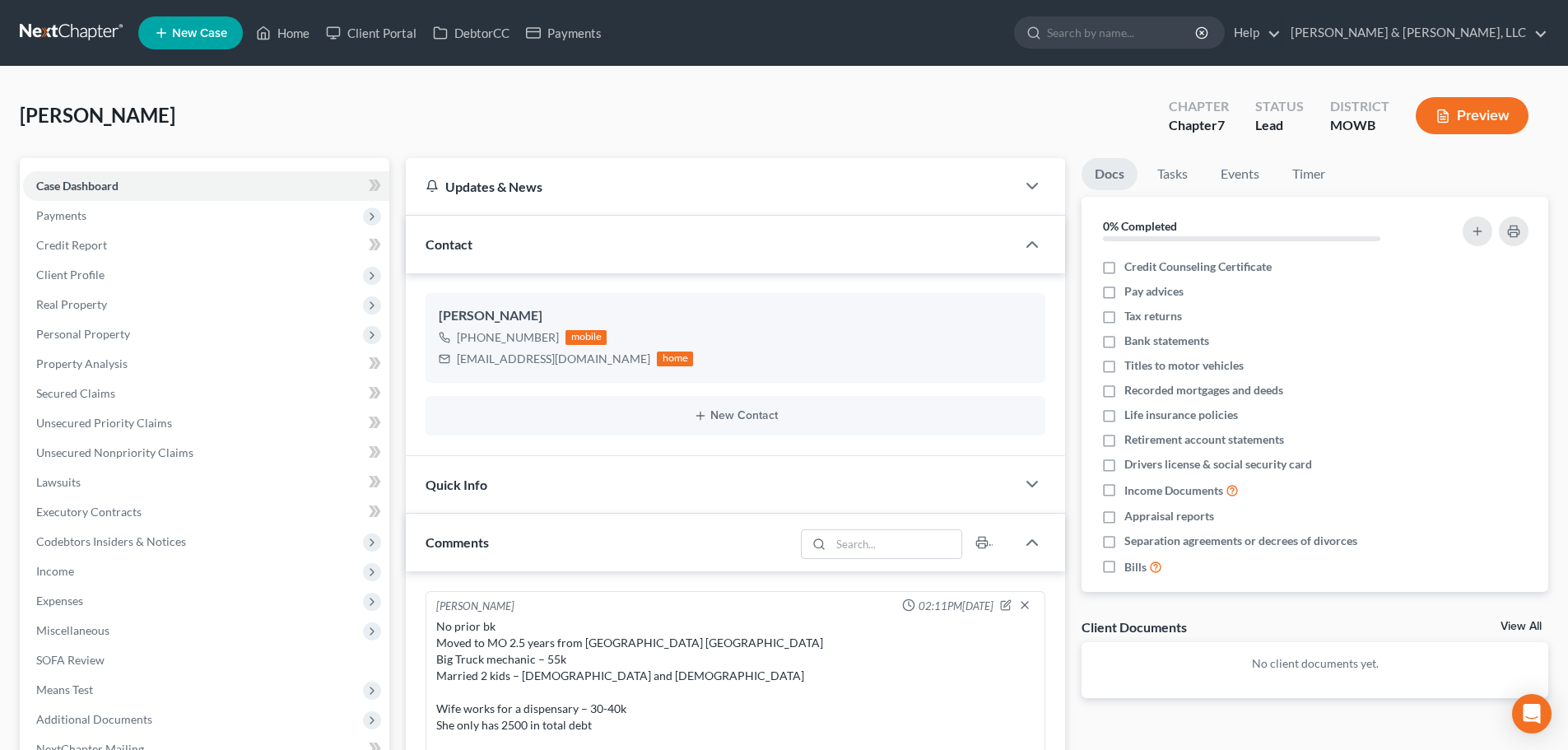
select select "0"
